Goal: Task Accomplishment & Management: Manage account settings

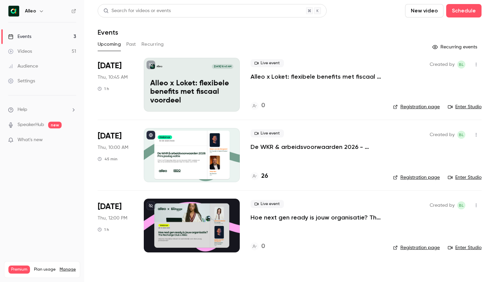
click at [199, 218] on div at bounding box center [192, 226] width 96 height 54
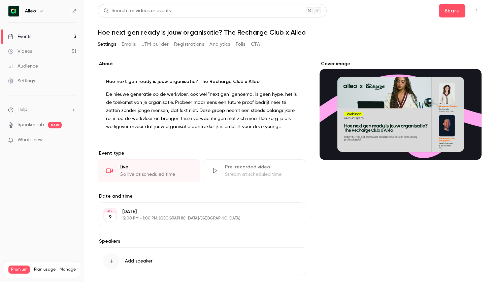
click at [392, 125] on div "Cover image" at bounding box center [400, 111] width 162 height 100
click at [0, 0] on input "Cover image" at bounding box center [0, 0] width 0 height 0
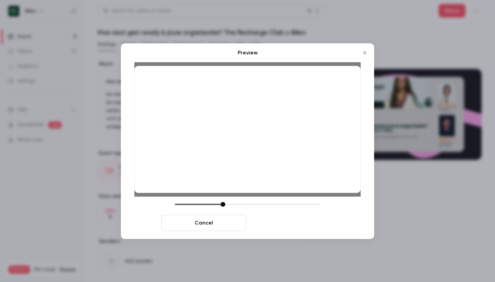
click at [283, 219] on button "Save cover" at bounding box center [291, 223] width 85 height 16
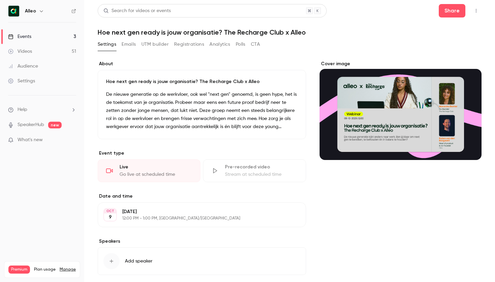
click at [473, 7] on button "button" at bounding box center [476, 10] width 11 height 11
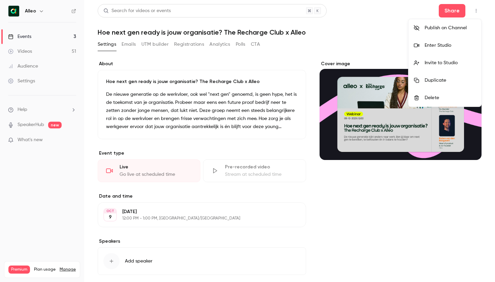
click at [371, 33] on div at bounding box center [247, 141] width 495 height 282
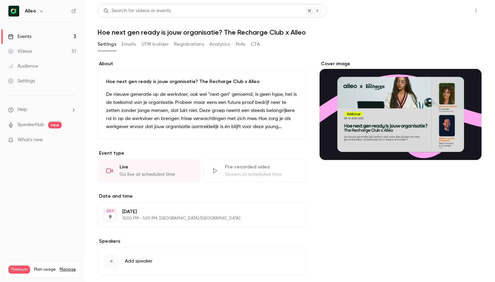
click at [449, 13] on button "Share" at bounding box center [452, 10] width 27 height 13
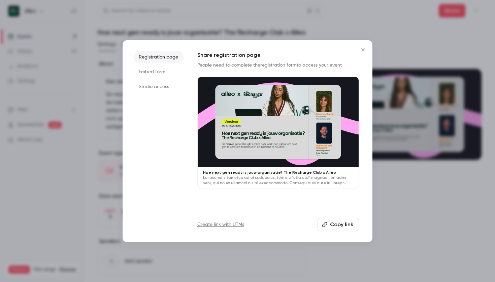
click at [366, 49] on icon "Close" at bounding box center [363, 49] width 8 height 5
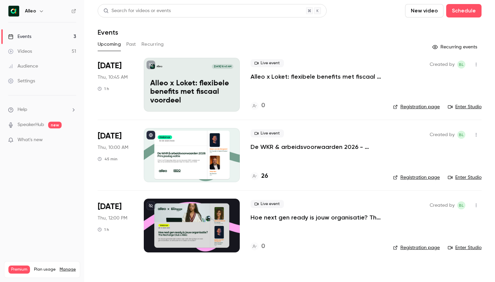
click at [183, 207] on div at bounding box center [192, 226] width 96 height 54
